Goal: Information Seeking & Learning: Learn about a topic

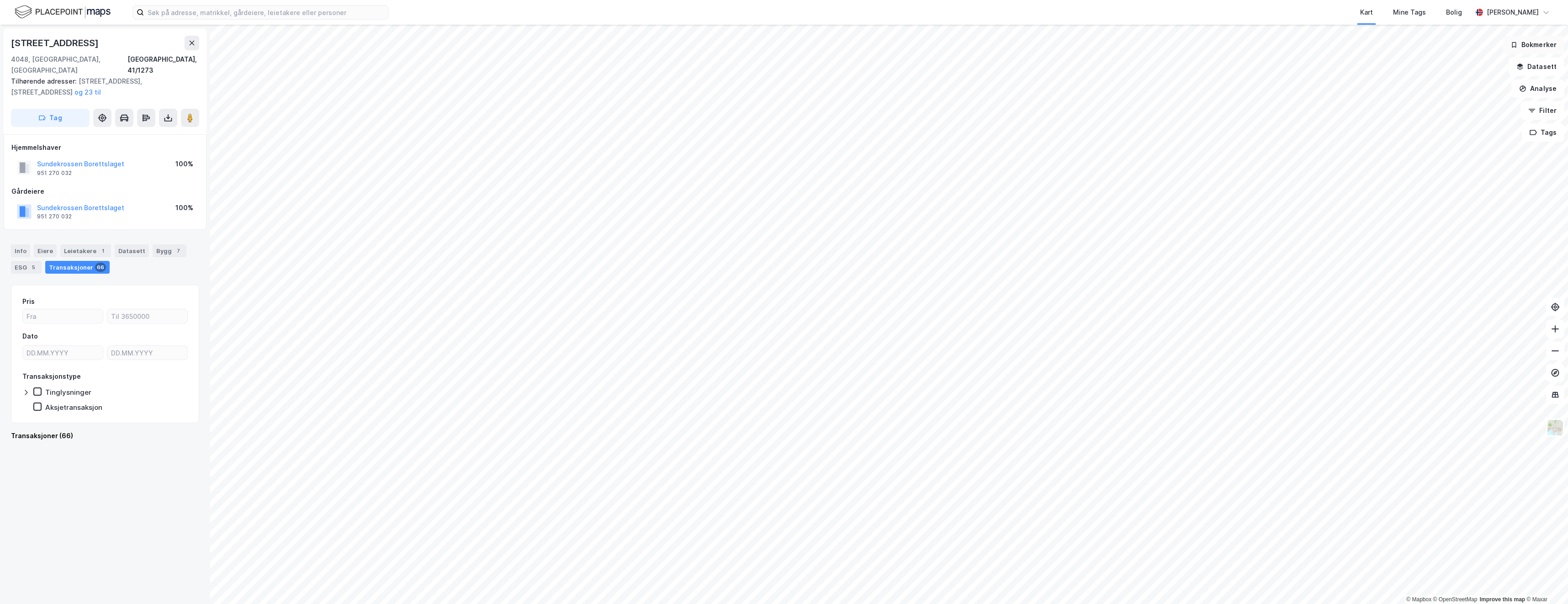
click at [1536, 47] on button "Bokmerker" at bounding box center [1533, 45] width 61 height 18
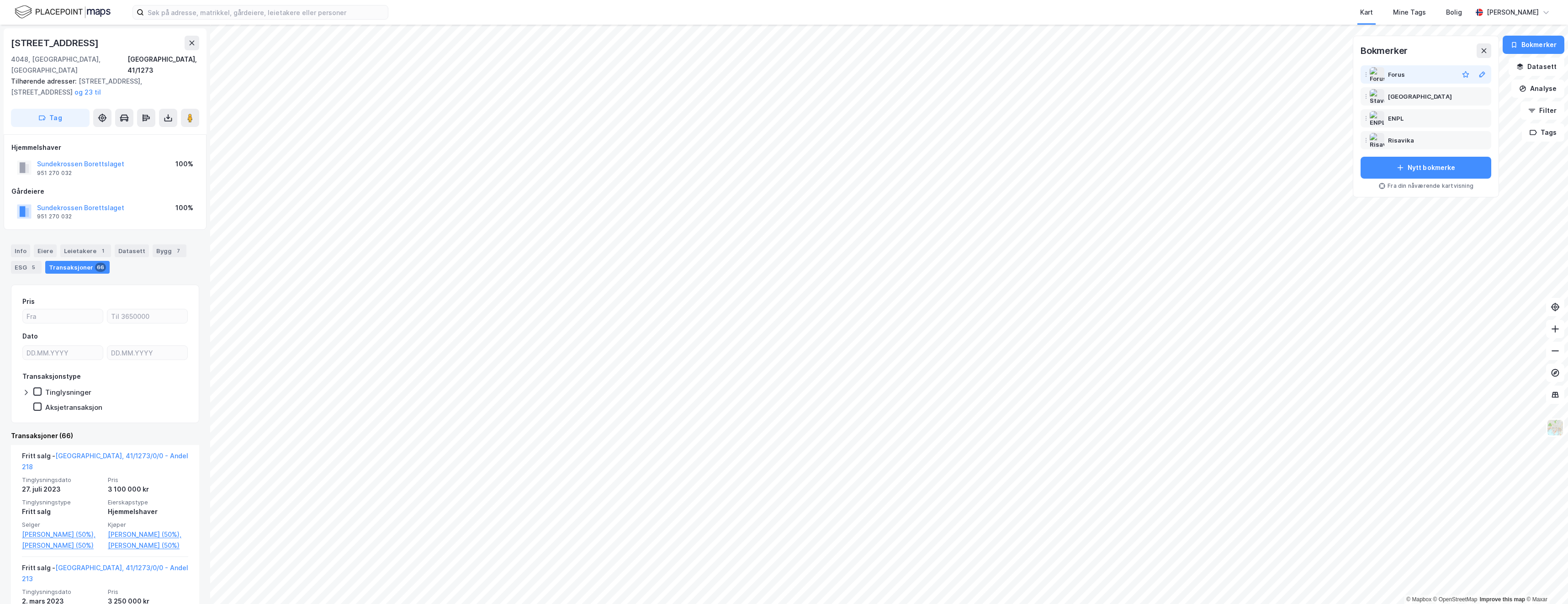
click at [1405, 74] on div "Forus" at bounding box center [1396, 74] width 18 height 11
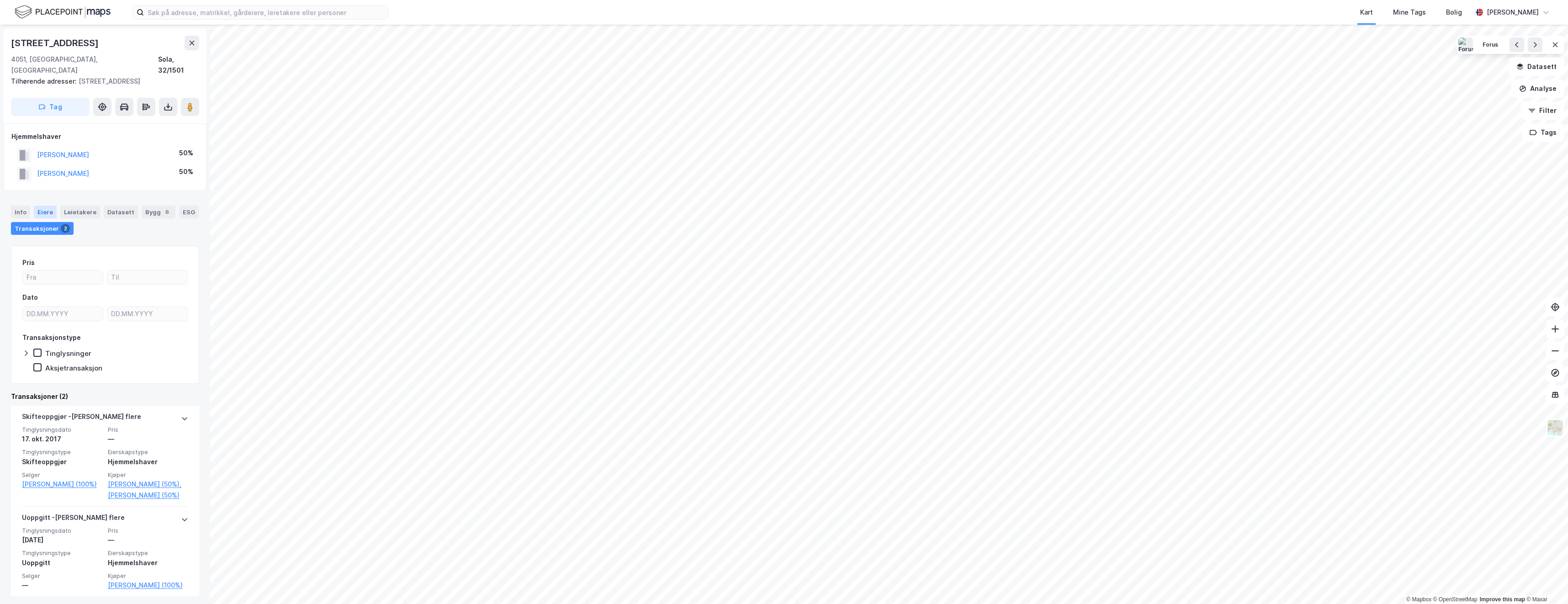
click at [42, 212] on div "Eiere" at bounding box center [46, 212] width 23 height 13
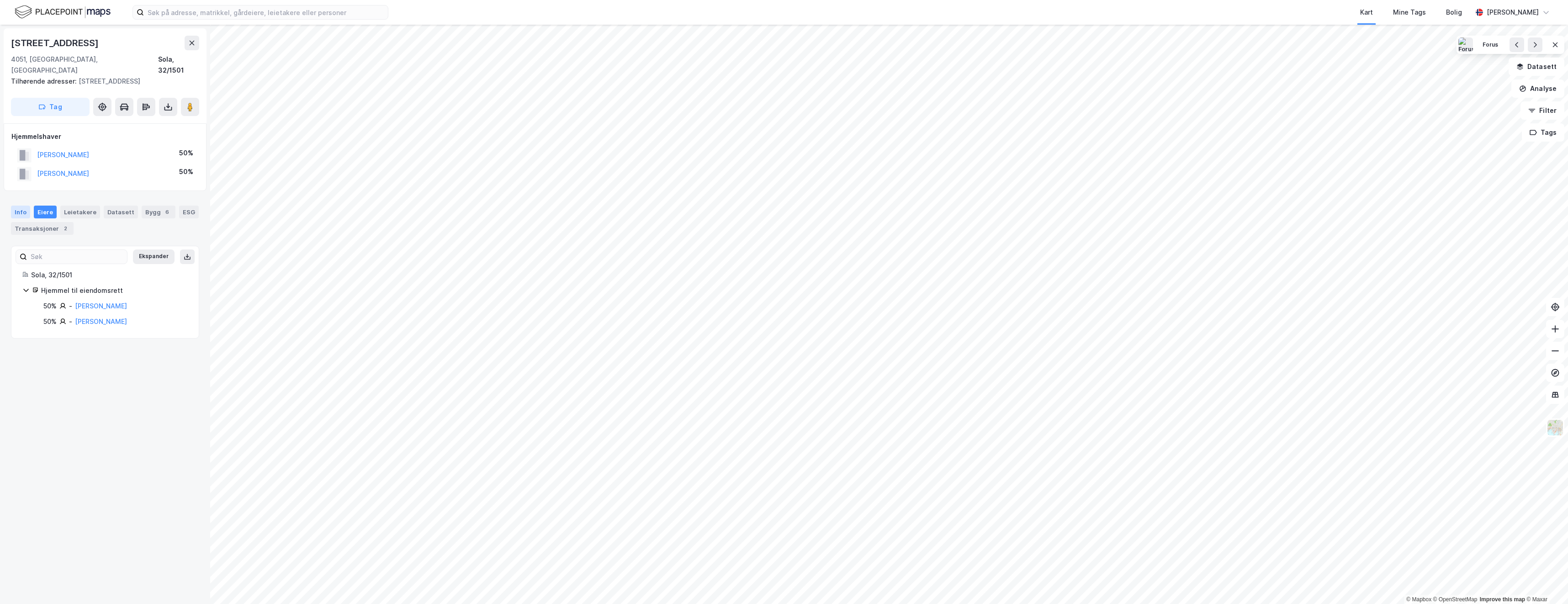
click at [21, 211] on div "Info" at bounding box center [21, 212] width 19 height 13
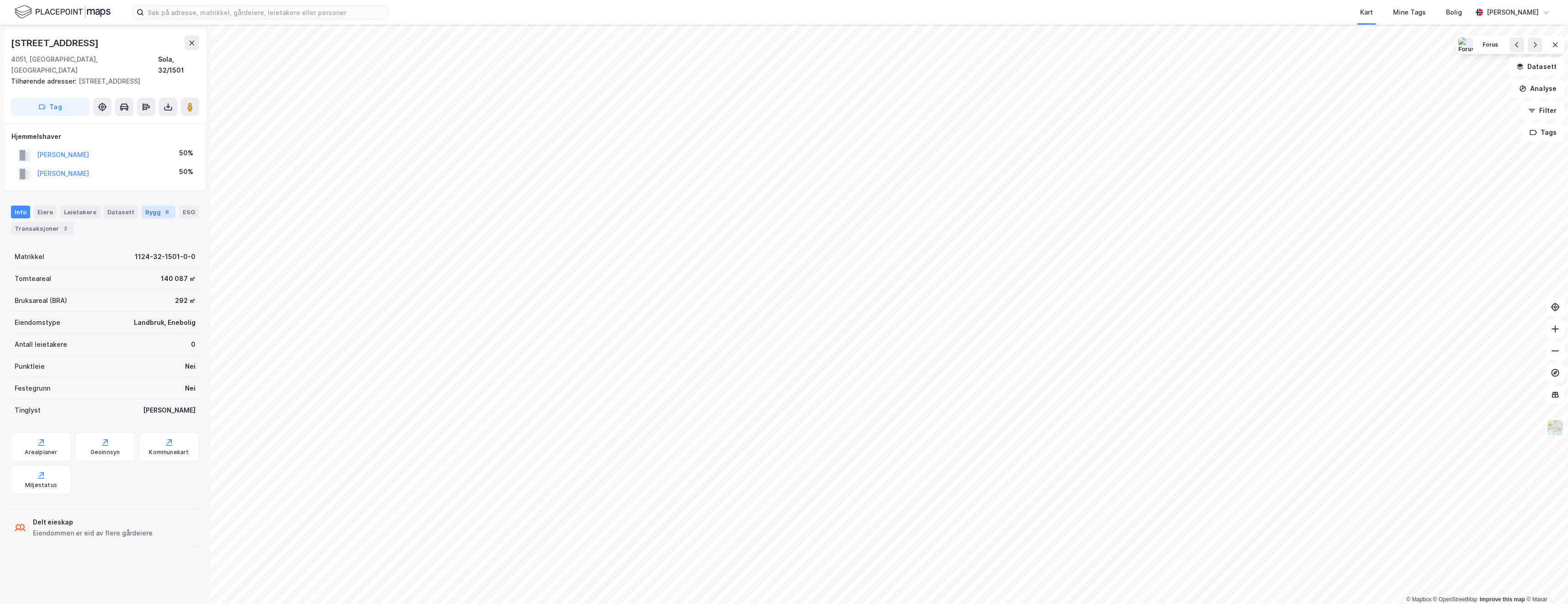
click at [151, 210] on div "Bygg 6" at bounding box center [159, 212] width 34 height 13
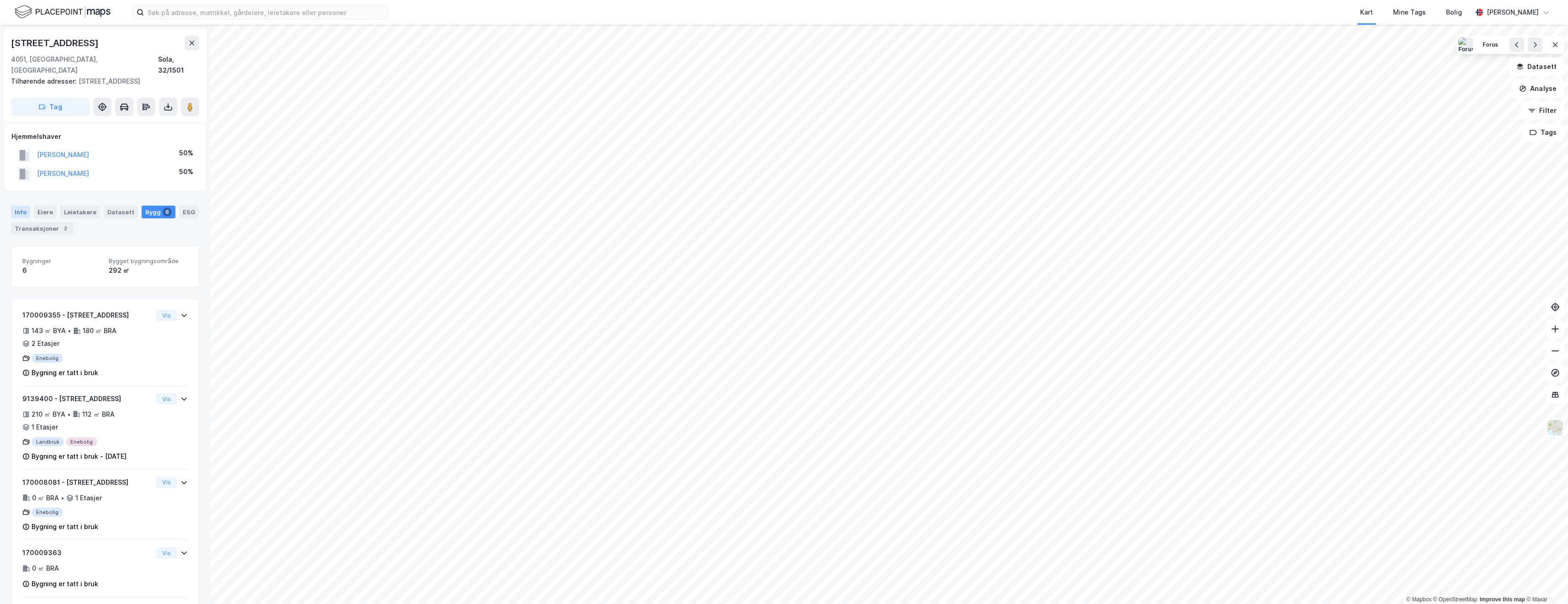
click at [17, 211] on div "Info" at bounding box center [21, 212] width 19 height 13
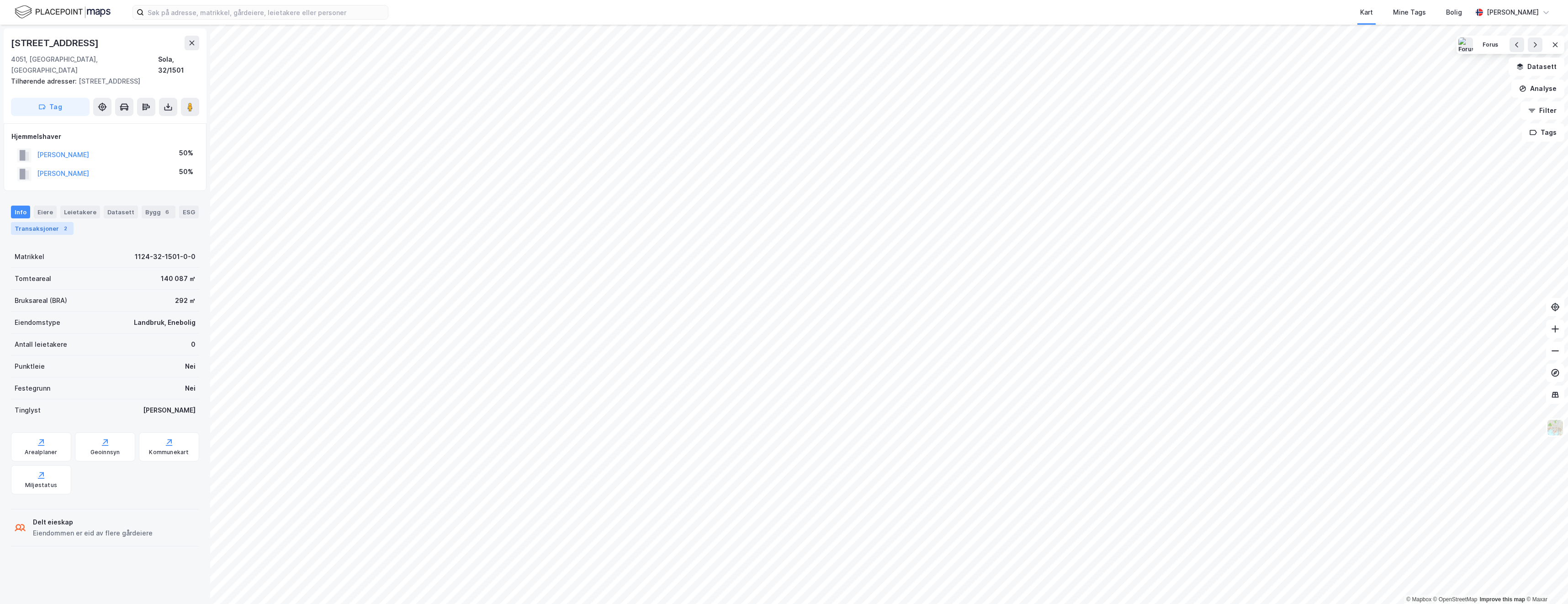
click at [34, 228] on div "Transaksjoner 2" at bounding box center [42, 228] width 63 height 13
